Goal: Information Seeking & Learning: Learn about a topic

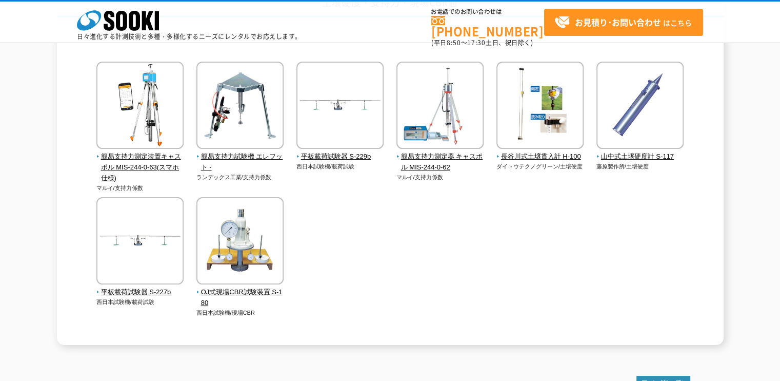
scroll to position [103, 0]
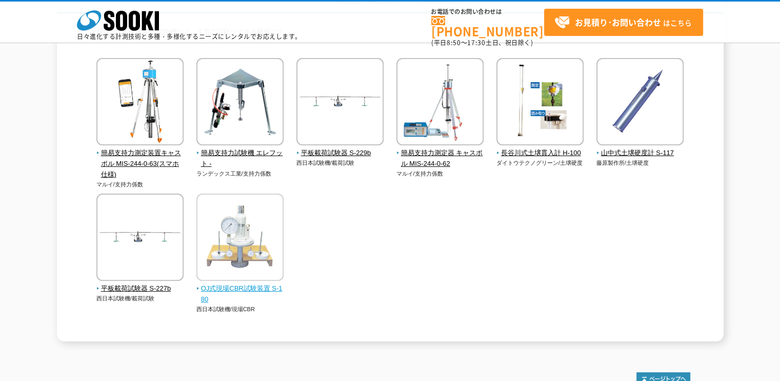
click at [243, 244] on img at bounding box center [240, 238] width 87 height 90
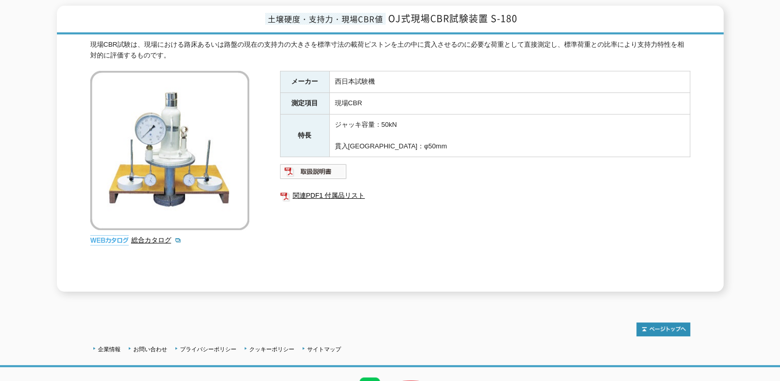
scroll to position [129, 0]
